Goal: Task Accomplishment & Management: Use online tool/utility

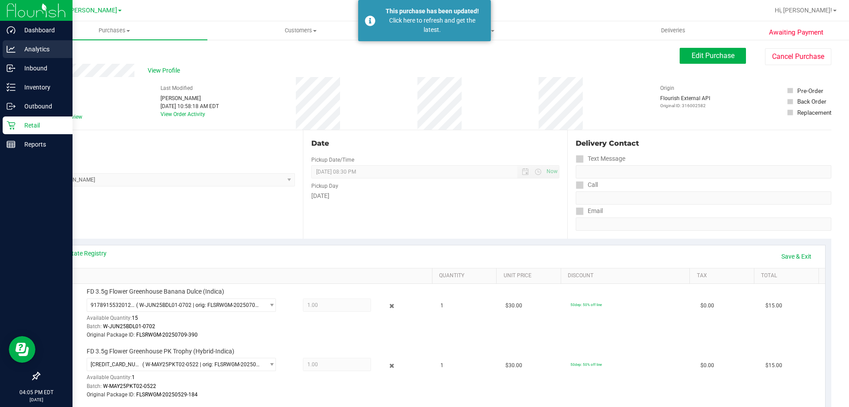
scroll to position [177, 0]
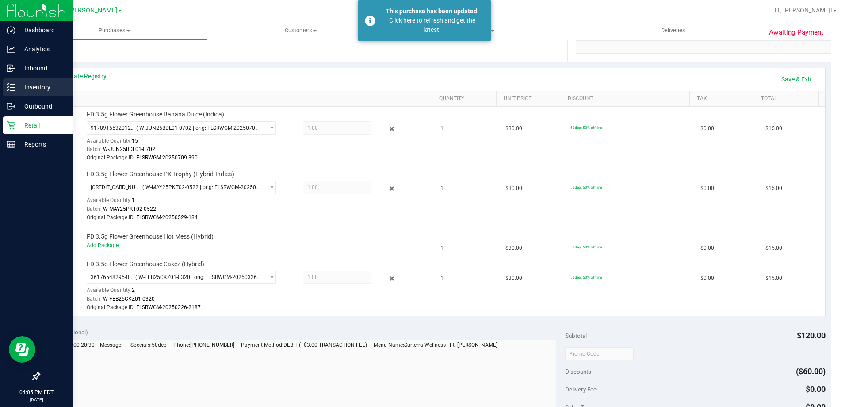
click at [23, 83] on p "Inventory" at bounding box center [41, 87] width 53 height 11
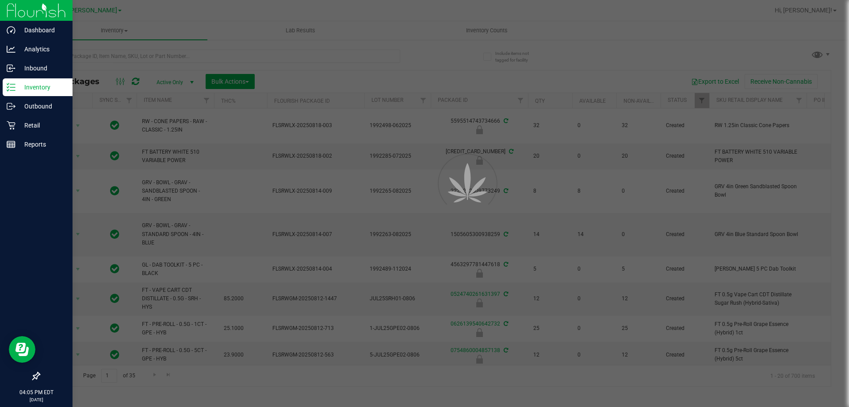
click at [145, 54] on div at bounding box center [424, 203] width 849 height 407
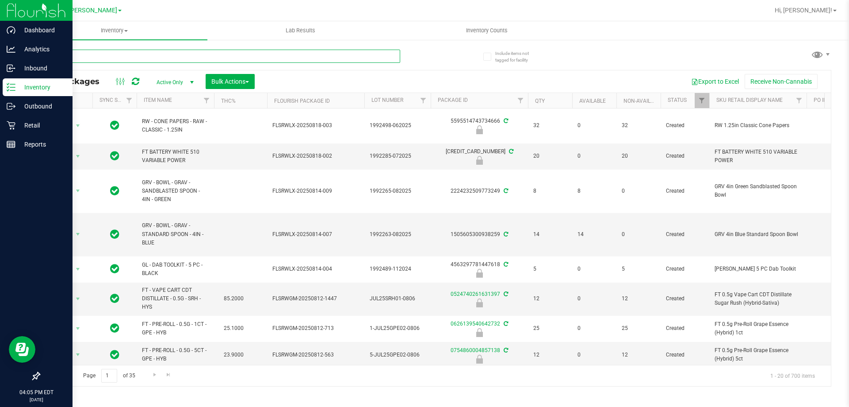
click at [145, 54] on input "text" at bounding box center [219, 56] width 361 height 13
click at [145, 55] on input "text" at bounding box center [219, 56] width 361 height 13
type input "fried ice"
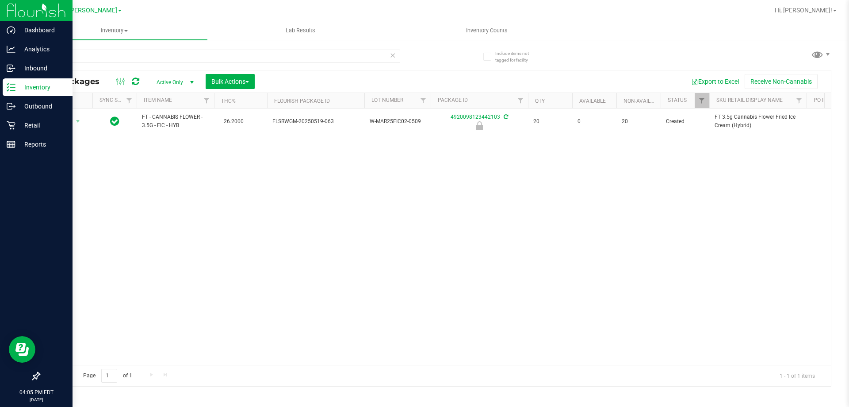
click at [308, 166] on div "Action Action Edit attributes Global inventory Locate package Package audit log…" at bounding box center [435, 236] width 792 height 256
click at [340, 151] on div "Action Action Edit attributes Global inventory Locate package Package audit log…" at bounding box center [435, 236] width 792 height 256
